Goal: Information Seeking & Learning: Learn about a topic

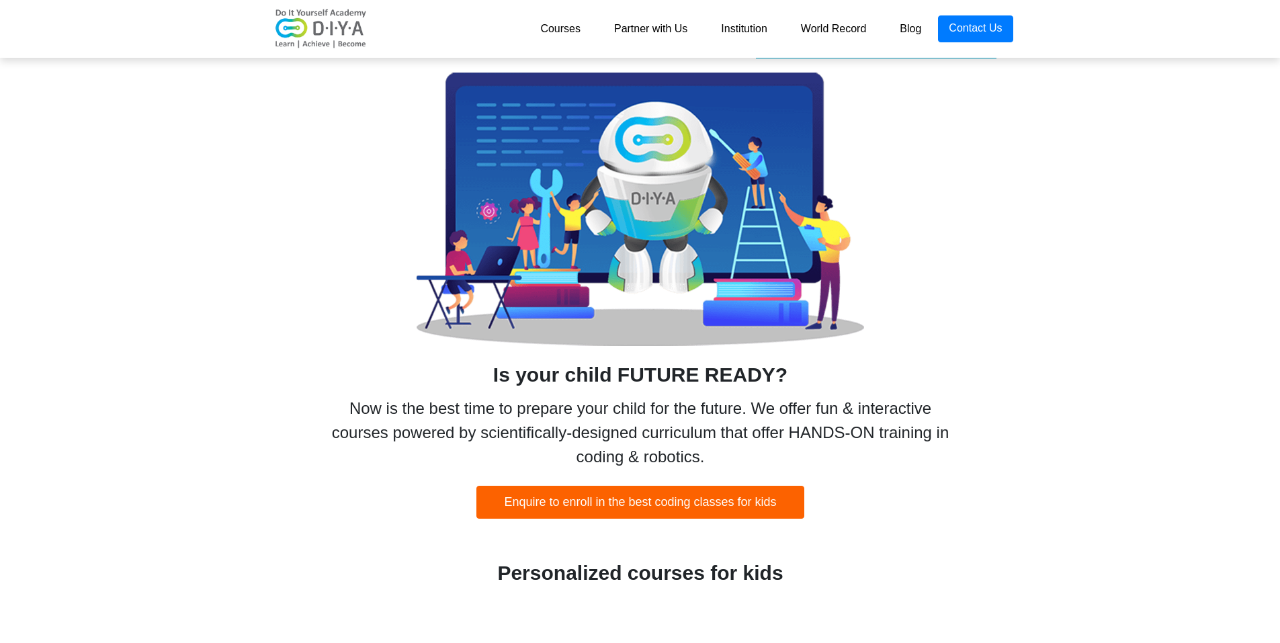
drag, startPoint x: 589, startPoint y: 319, endPoint x: 1006, endPoint y: 367, distance: 419.2
click at [1006, 367] on div "70% OF FUTURE JOBS WILL BE RELATED TO CODING & ROBOTICS Is your child FUTURE RE…" at bounding box center [640, 271] width 766 height 495
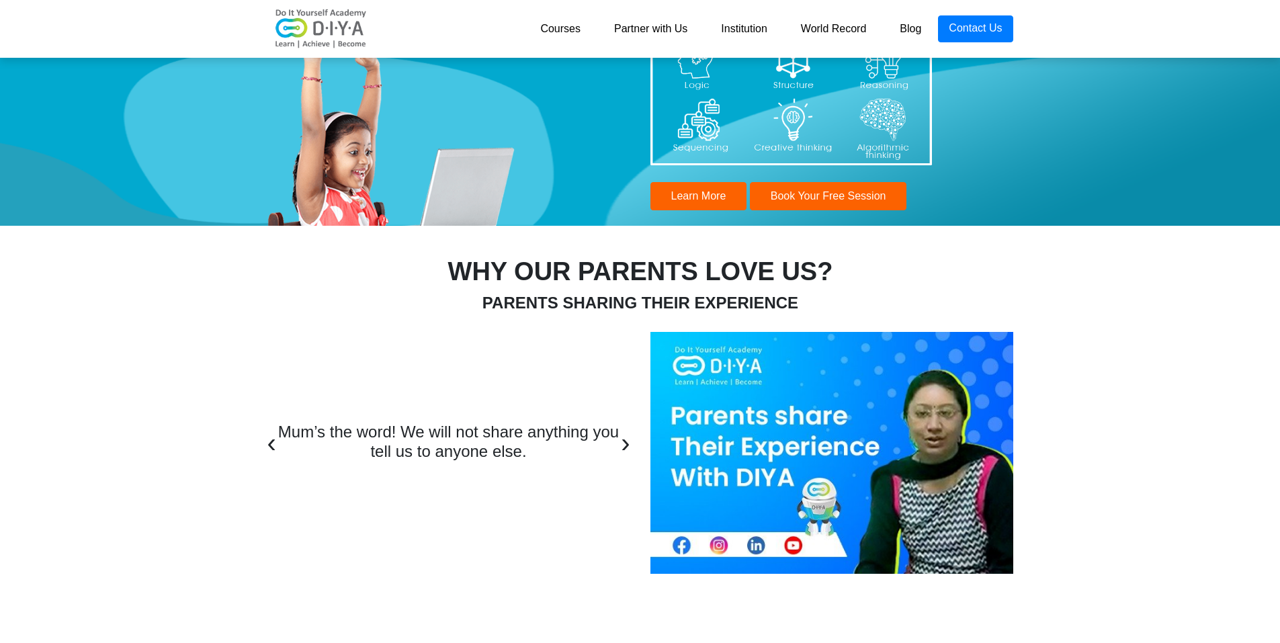
scroll to position [4433, 0]
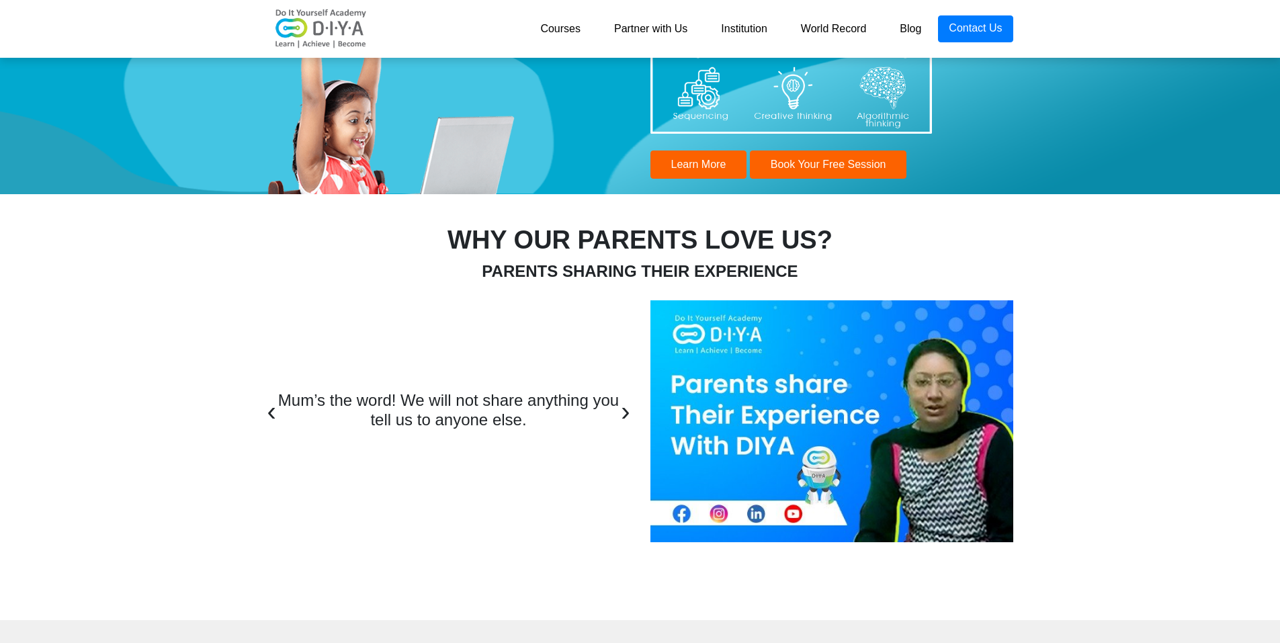
click at [631, 416] on div "Mum’s the word! We will not share anything you tell us to anyone else. Mum’s th…" at bounding box center [448, 421] width 383 height 60
click at [621, 410] on span "›" at bounding box center [625, 411] width 9 height 30
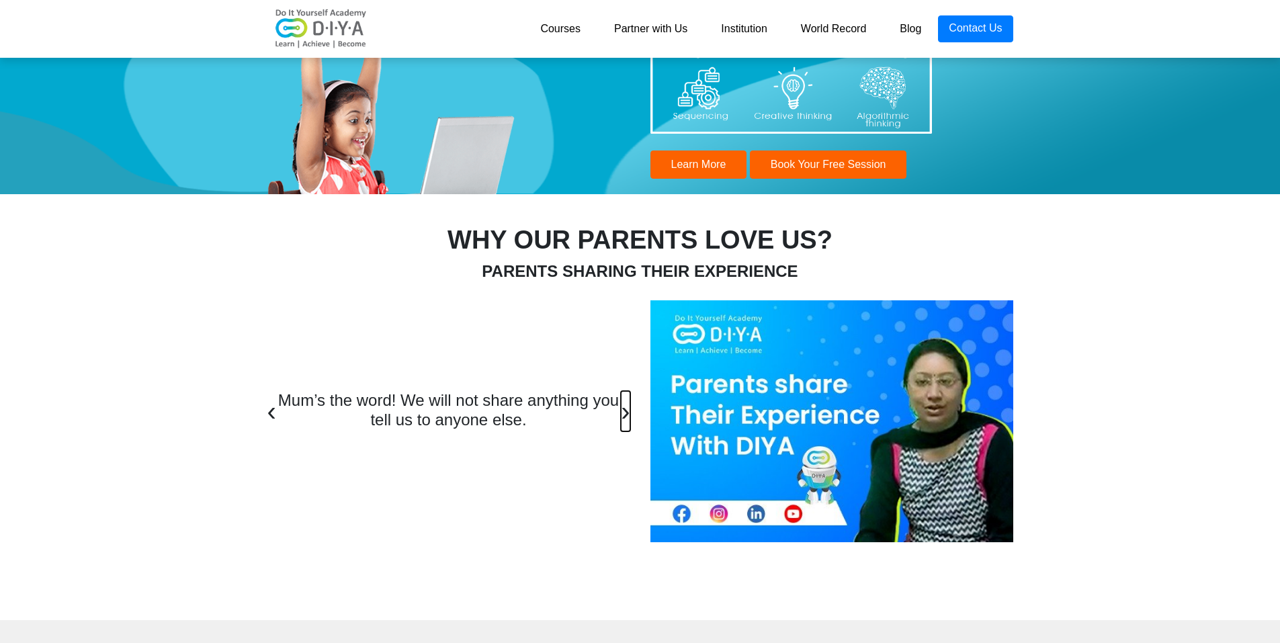
click at [621, 410] on span "›" at bounding box center [625, 411] width 9 height 30
click at [631, 419] on div "Mum’s the word! We will not share anything you tell us to anyone else. Mum’s th…" at bounding box center [448, 421] width 383 height 60
click at [832, 412] on img at bounding box center [831, 421] width 363 height 242
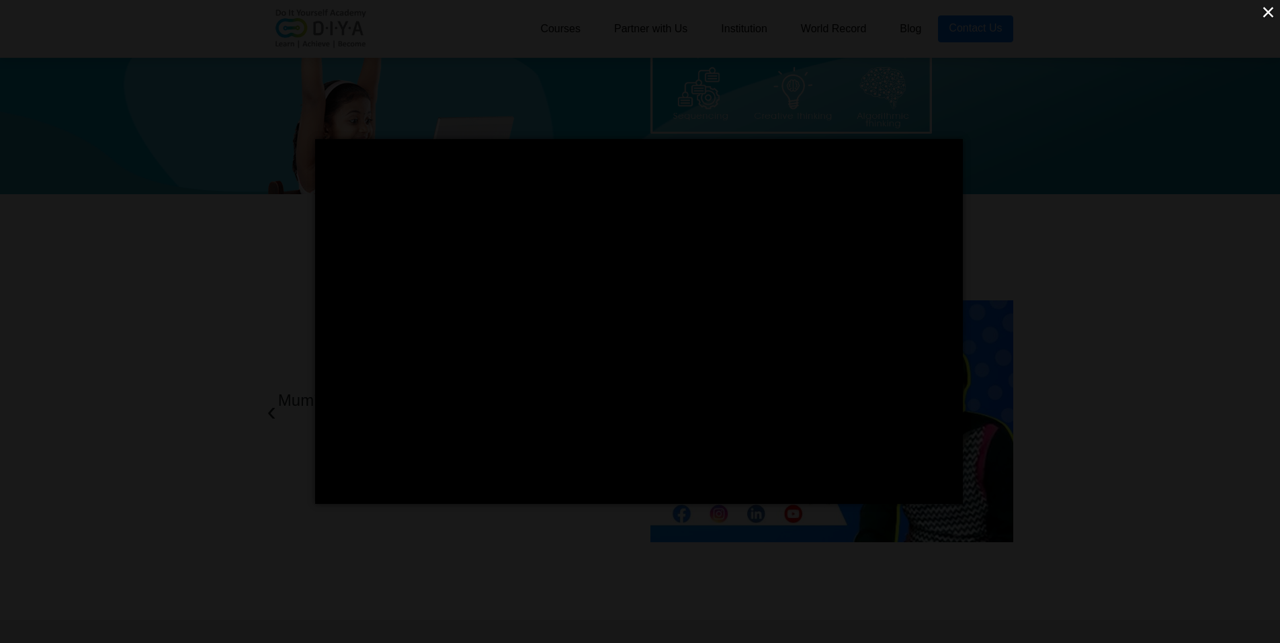
scroll to position [4478, 0]
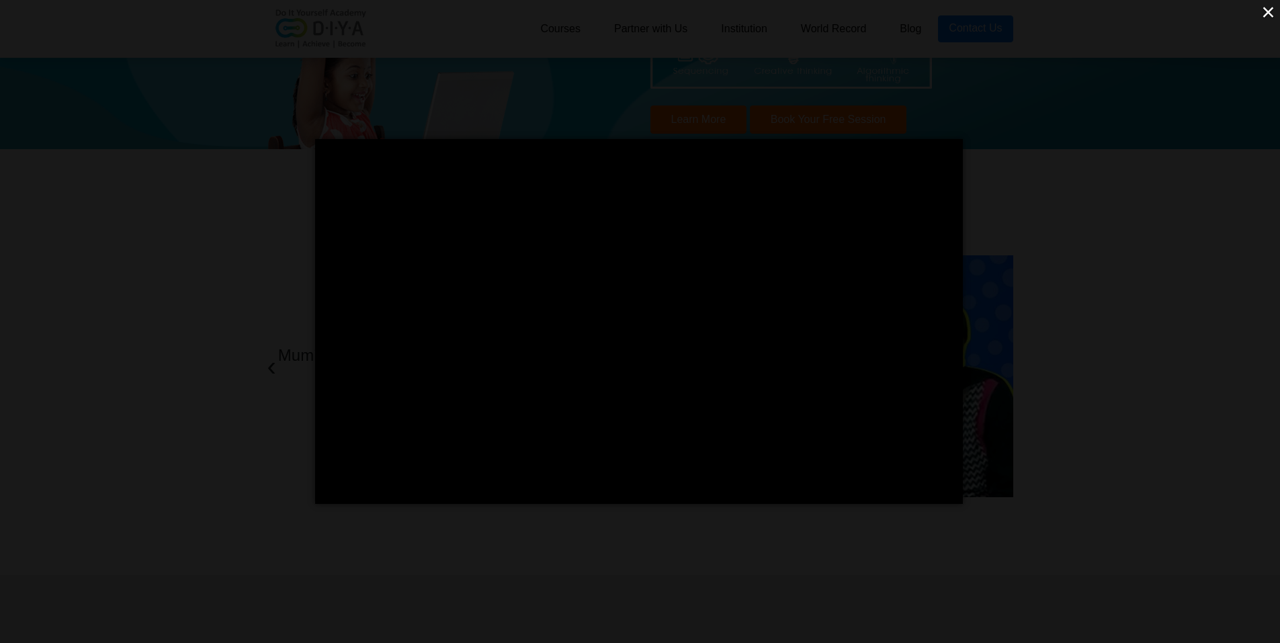
click at [1118, 183] on div "</div> ×" at bounding box center [640, 321] width 1280 height 643
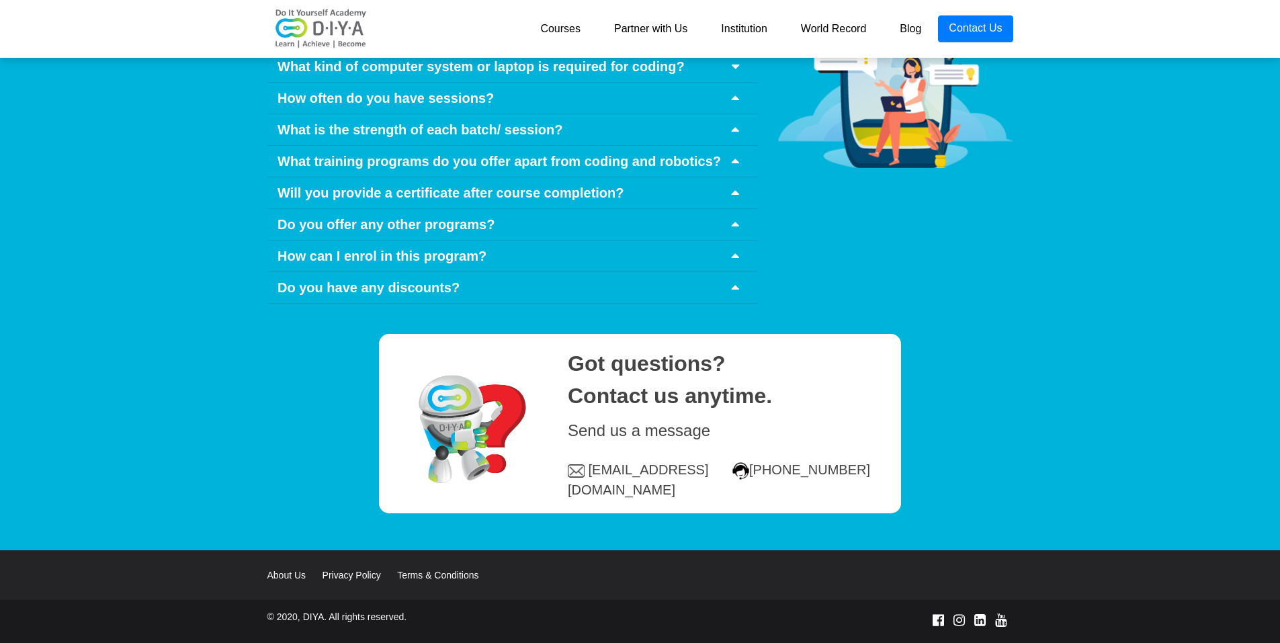
scroll to position [6550, 0]
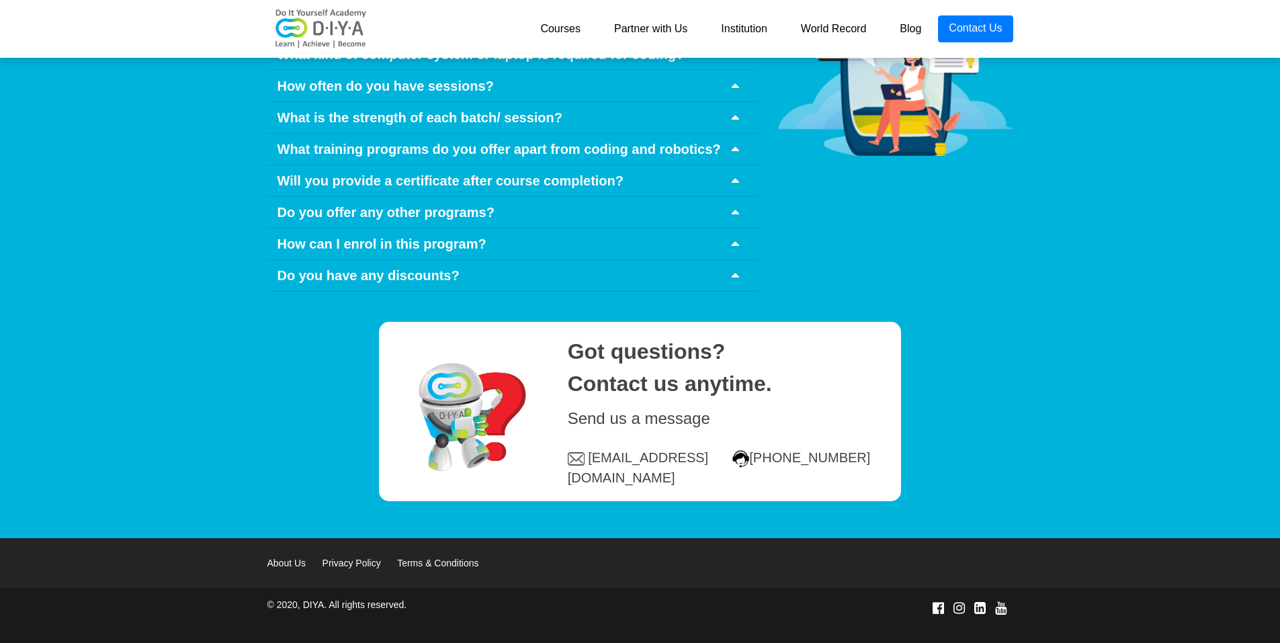
click at [441, 205] on span "Do you offer any other programs?" at bounding box center [385, 212] width 217 height 15
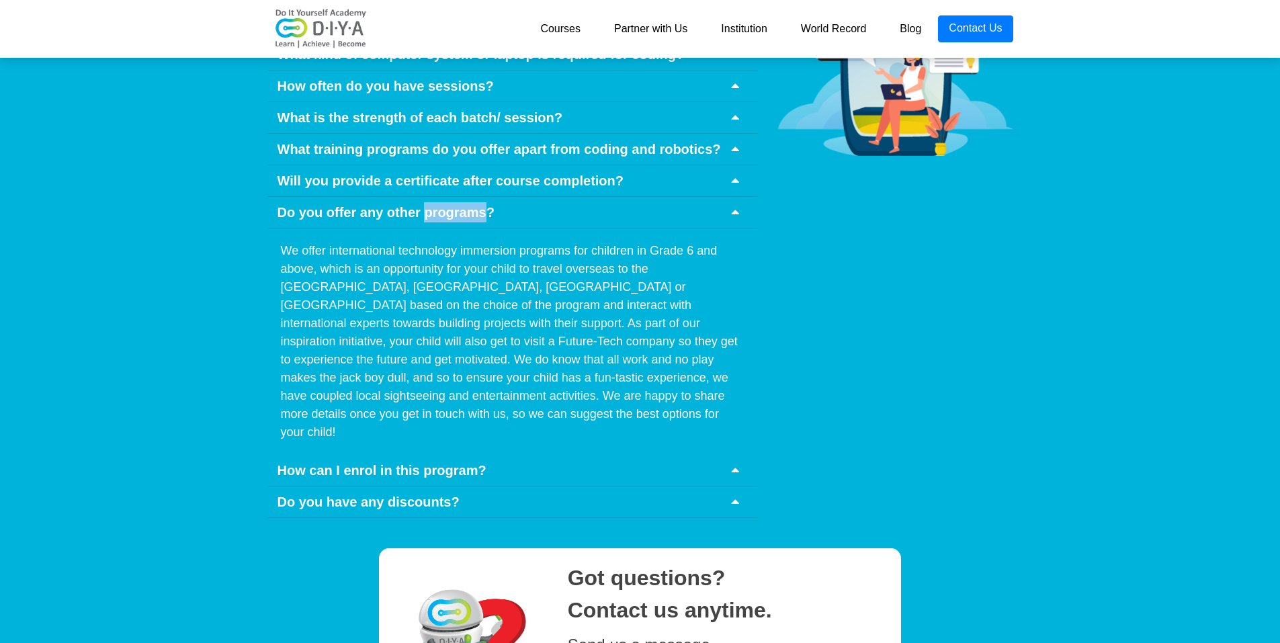
click at [441, 205] on span "Do you offer any other programs?" at bounding box center [385, 212] width 217 height 15
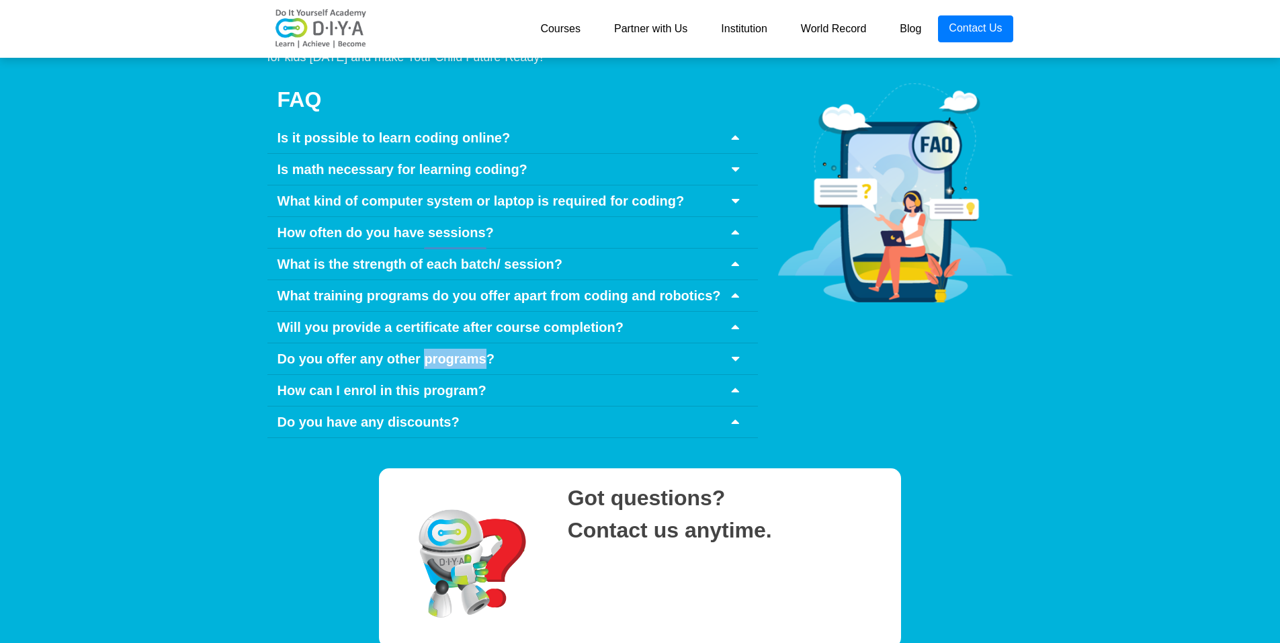
scroll to position [6281, 0]
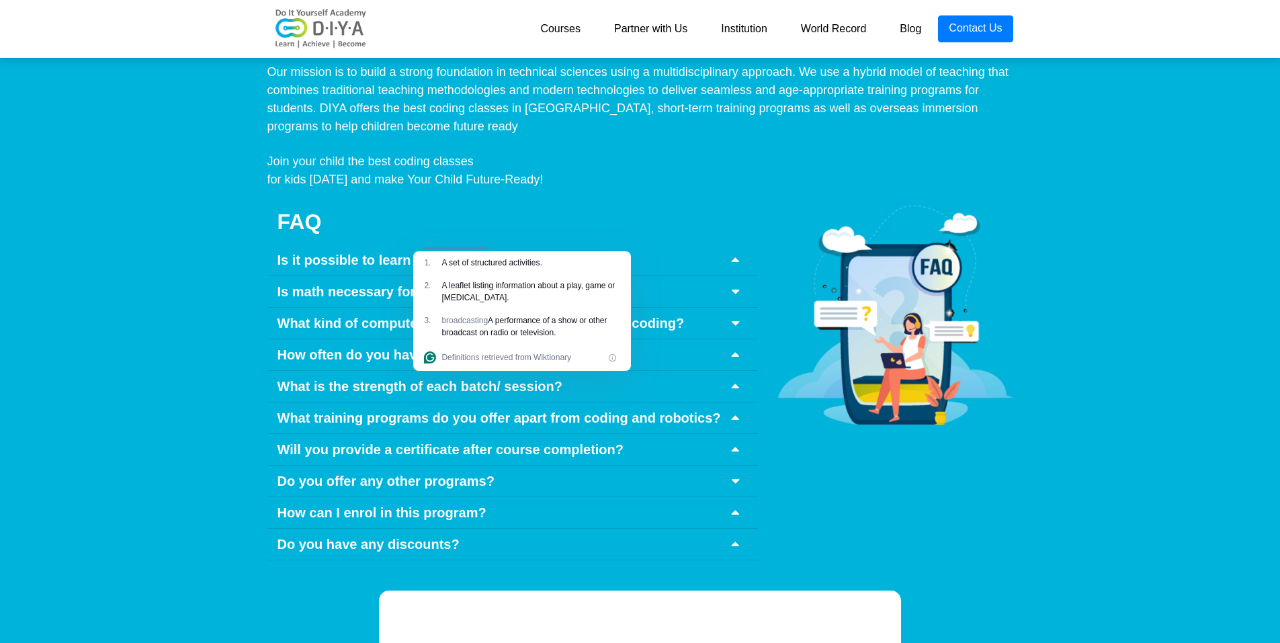
click at [736, 316] on icon at bounding box center [734, 322] width 7 height 13
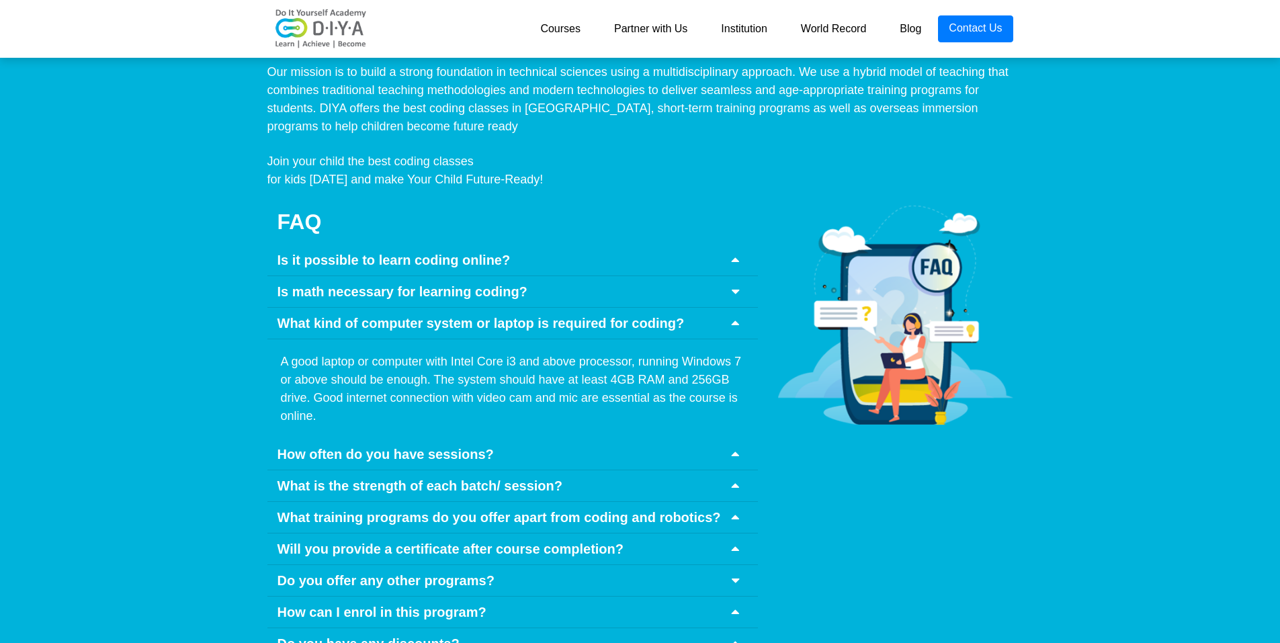
click at [738, 316] on icon at bounding box center [734, 322] width 7 height 13
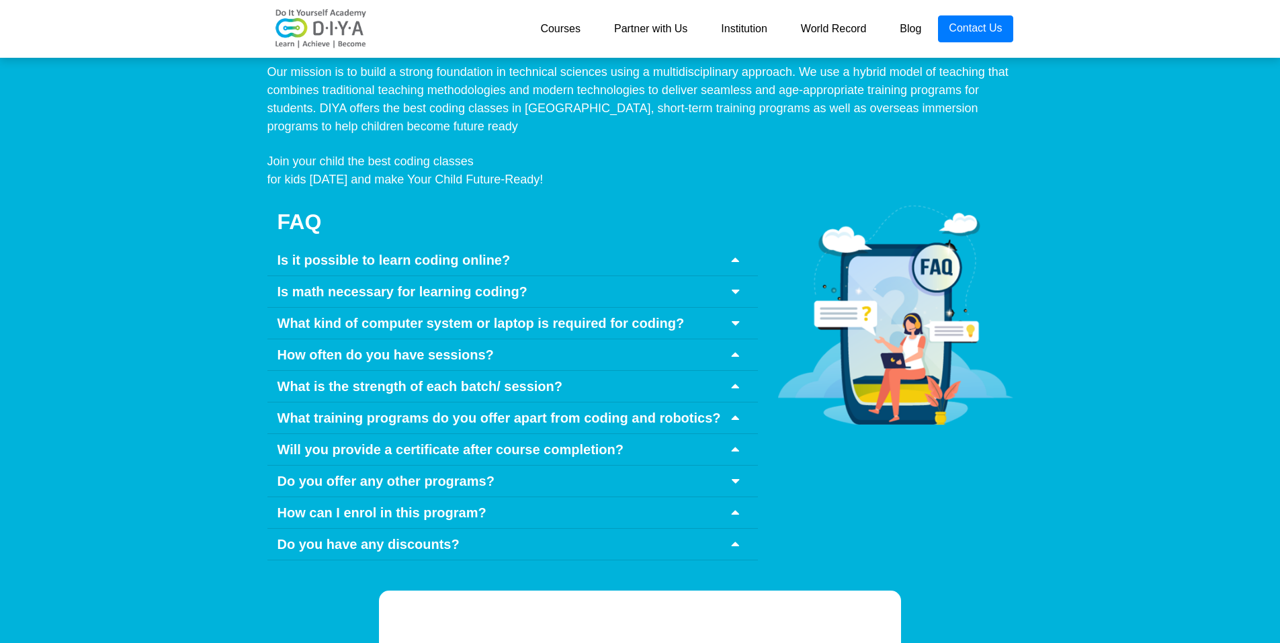
click at [695, 276] on div "Is math necessary for learning coding?" at bounding box center [512, 292] width 490 height 32
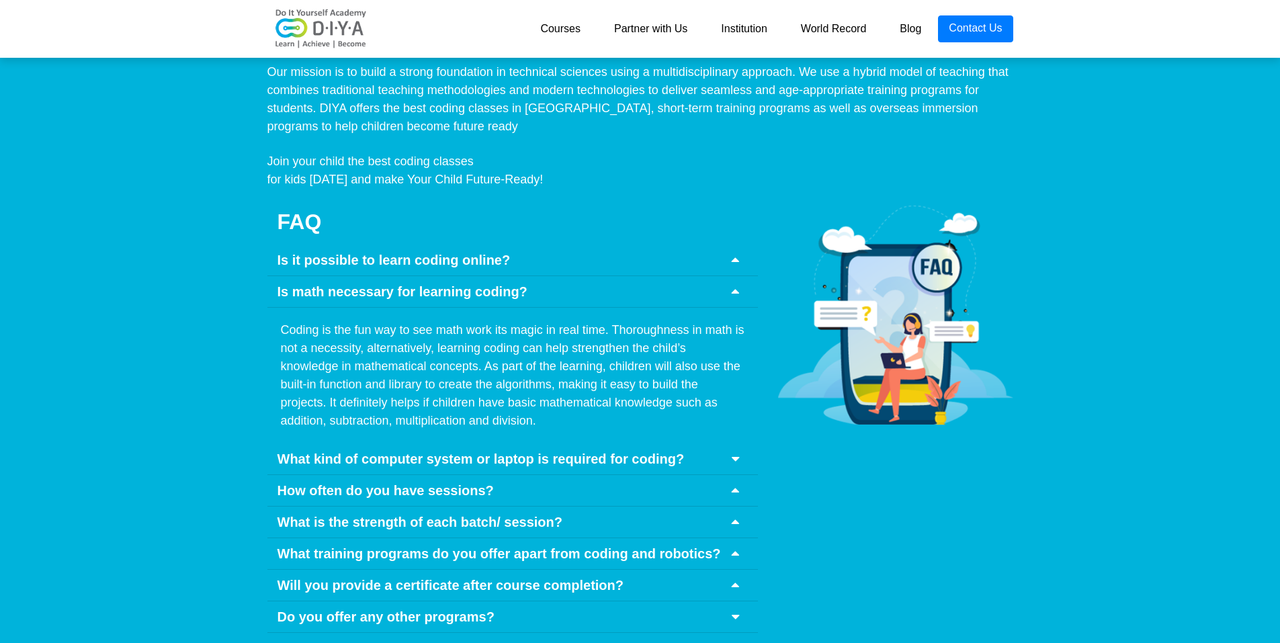
click at [695, 276] on div "Is math necessary for learning coding?" at bounding box center [512, 292] width 490 height 32
